Goal: Check status: Check status

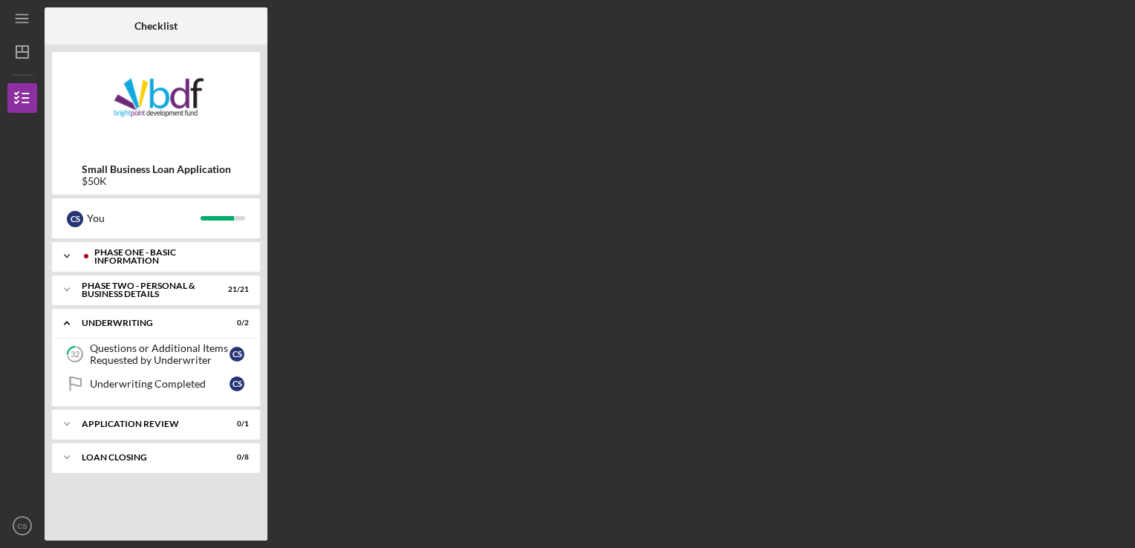
click at [187, 264] on div "Icon/Expander Phase One - Basic Information 12 / 12" at bounding box center [156, 256] width 208 height 30
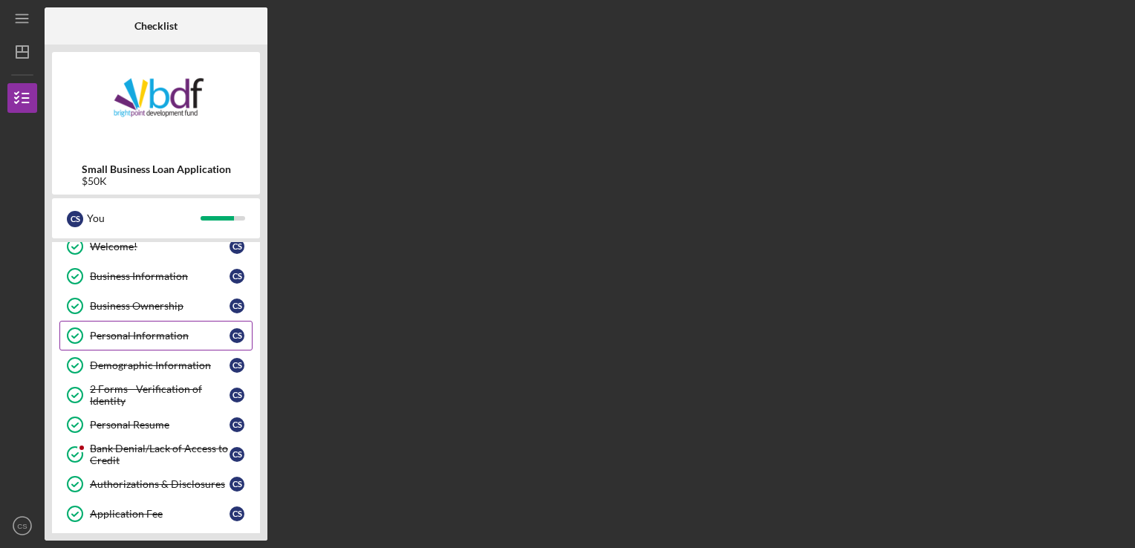
scroll to position [74, 0]
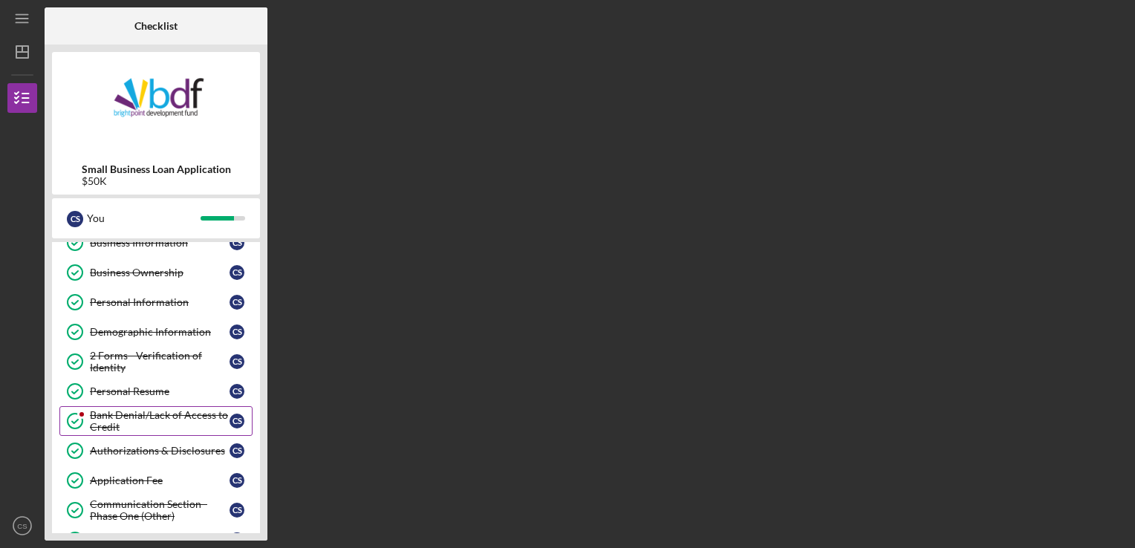
click at [160, 410] on div "Bank Denial/Lack of Access to Credit" at bounding box center [160, 421] width 140 height 24
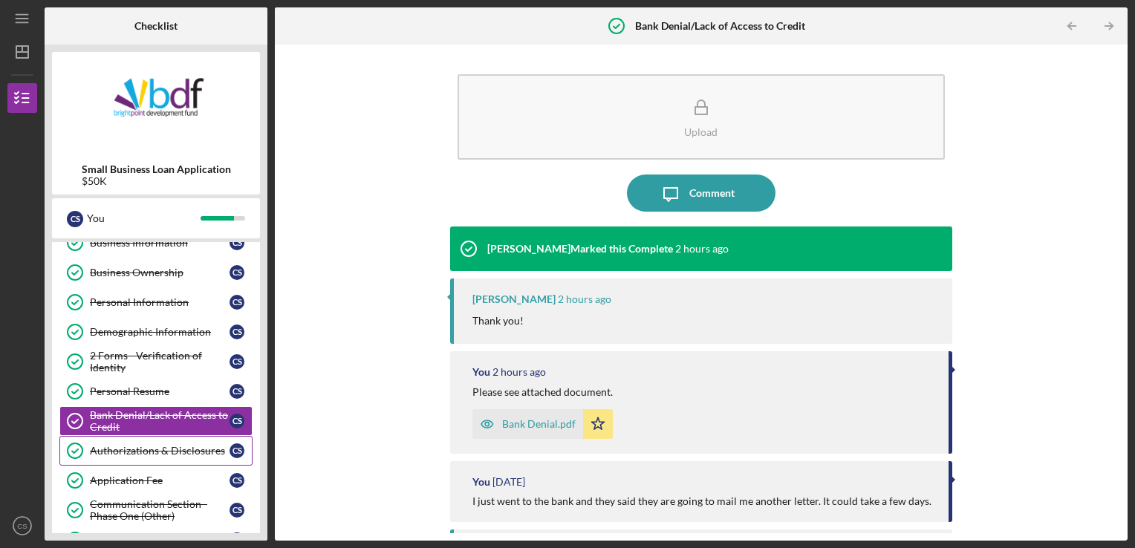
click at [119, 451] on div "Authorizations & Disclosures" at bounding box center [160, 451] width 140 height 12
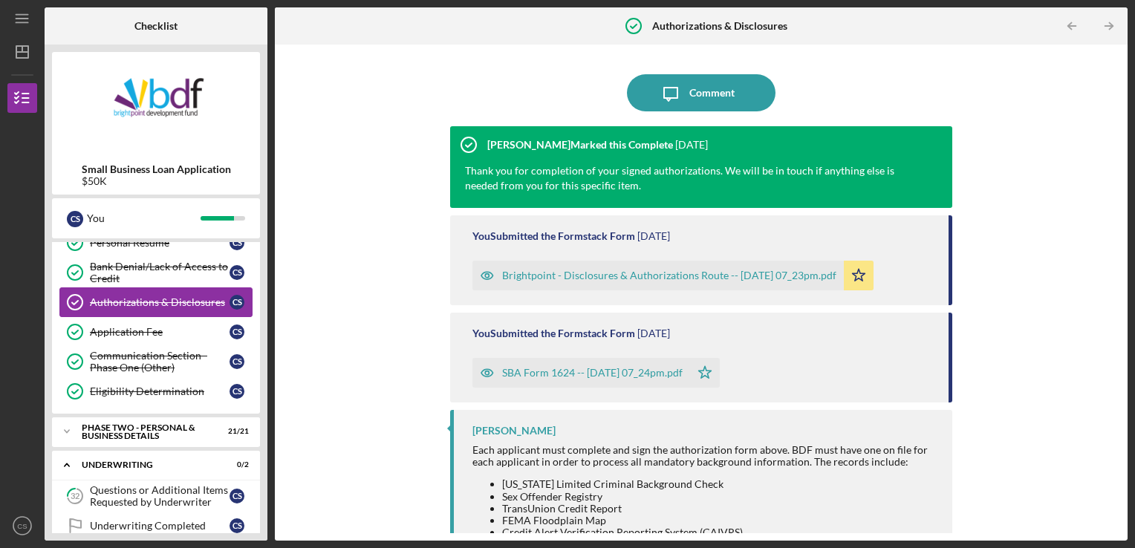
scroll to position [297, 0]
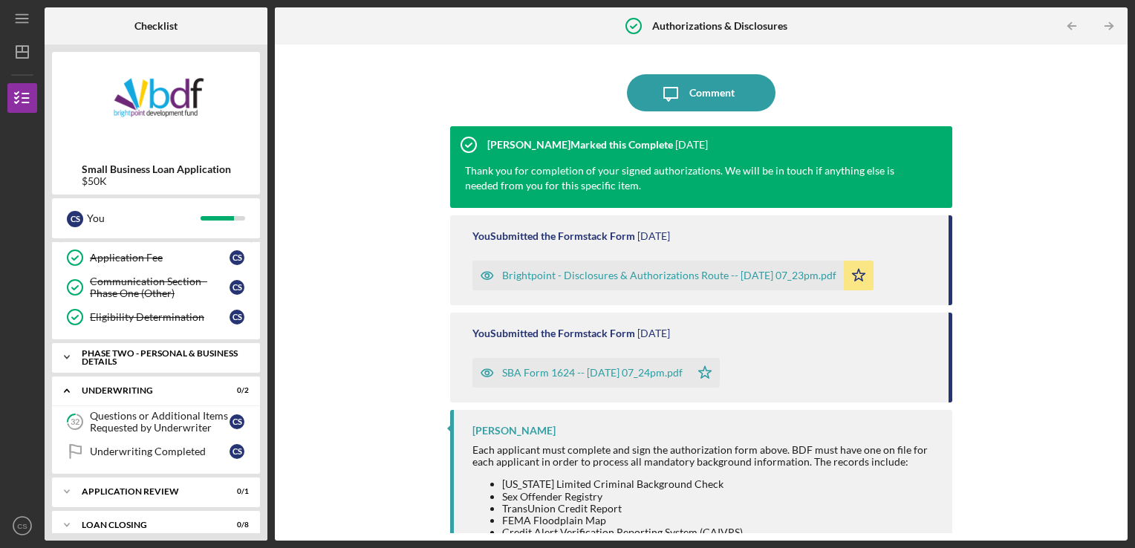
click at [140, 362] on div "Icon/Expander PHASE TWO - PERSONAL & BUSINESS DETAILS 21 / 21" at bounding box center [156, 357] width 208 height 30
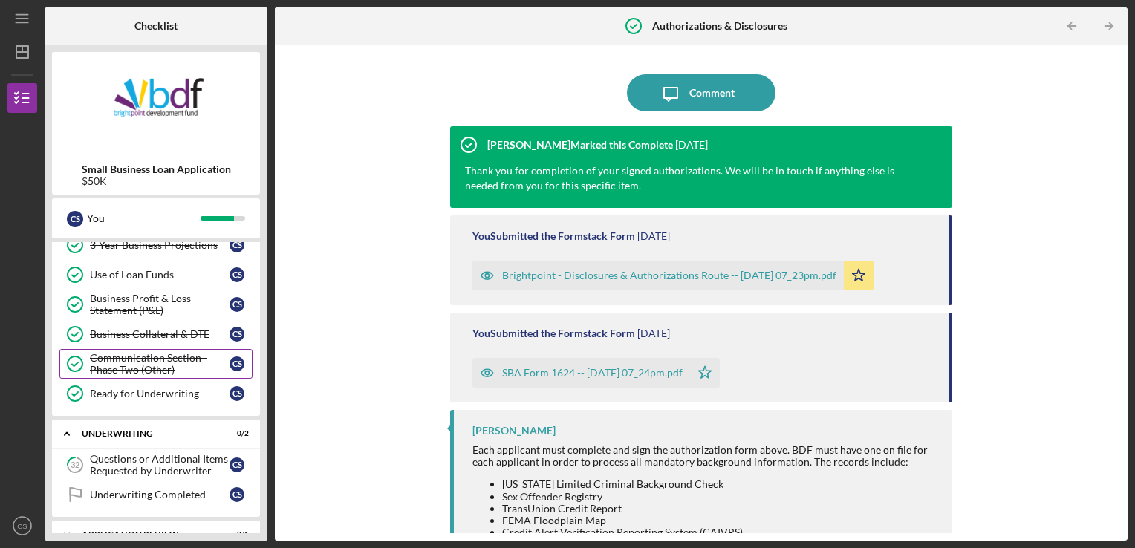
scroll to position [933, 0]
